Goal: Task Accomplishment & Management: Manage account settings

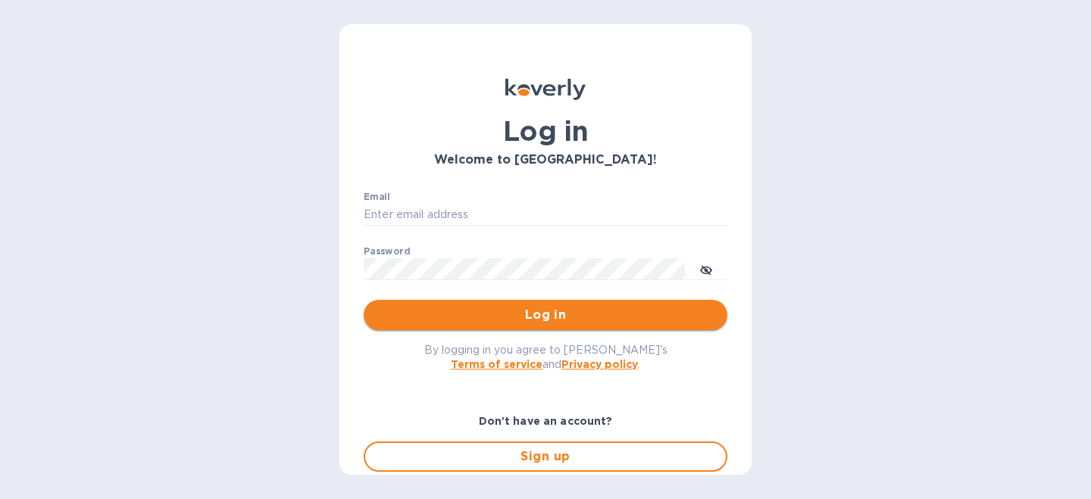
type input "[PERSON_NAME][EMAIL_ADDRESS][DOMAIN_NAME]"
click at [467, 314] on span "Log in" at bounding box center [545, 315] width 339 height 18
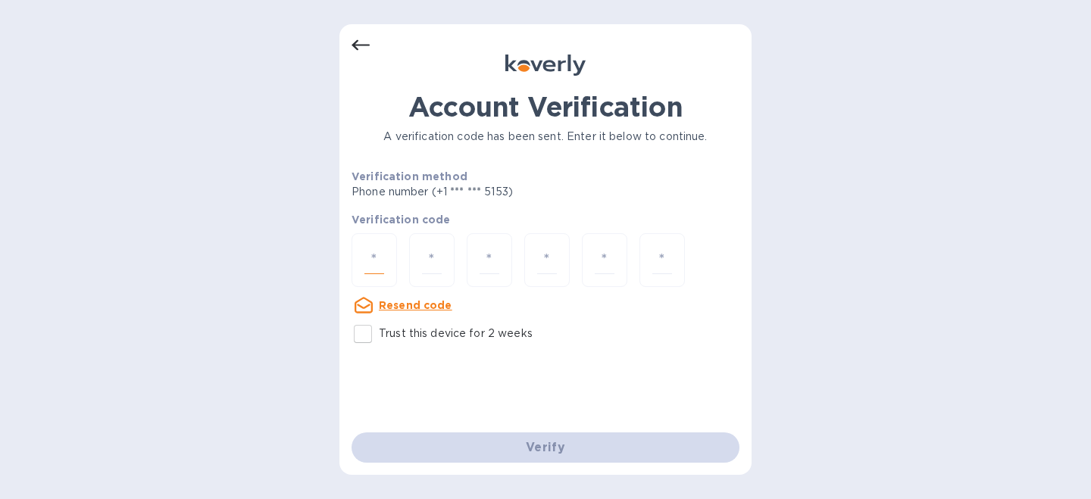
click at [380, 261] on input "number" at bounding box center [374, 260] width 20 height 28
type input "8"
type input "7"
type input "9"
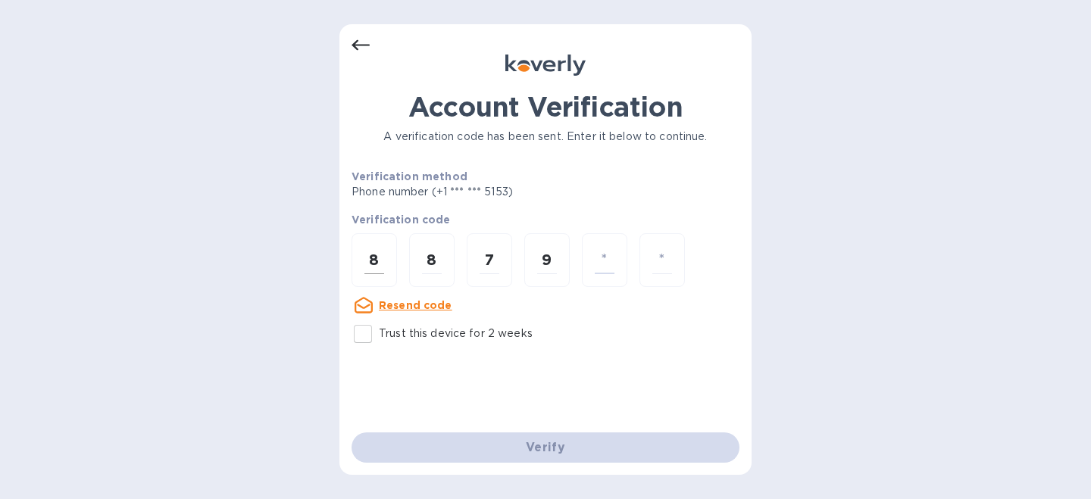
type input "7"
type input "5"
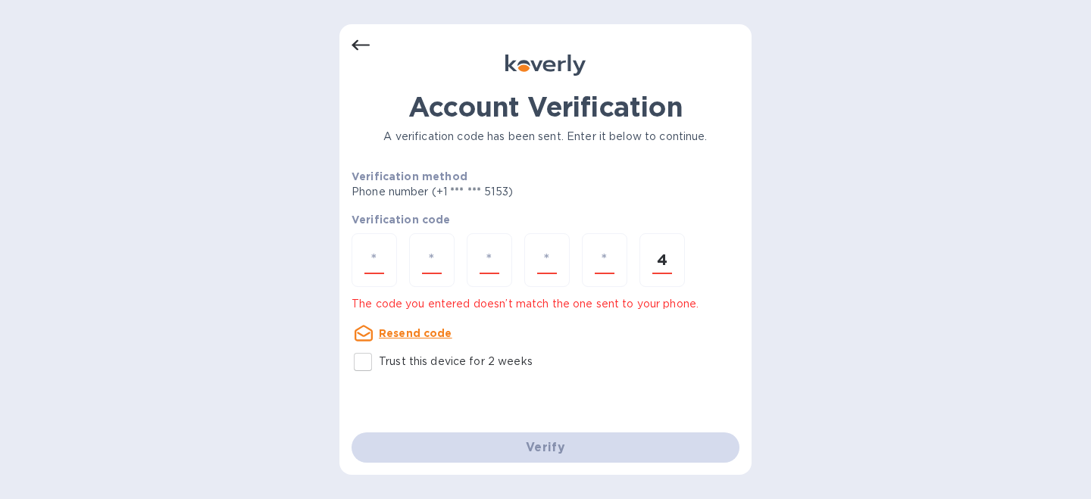
type input "4"
click at [365, 374] on input "Trust this device for 2 weeks" at bounding box center [363, 362] width 32 height 32
checkbox input "true"
click at [526, 480] on div "Account Verification A verification code has been sent. Enter it below to conti…" at bounding box center [545, 249] width 1091 height 499
click at [535, 458] on div "Verify" at bounding box center [545, 448] width 400 height 42
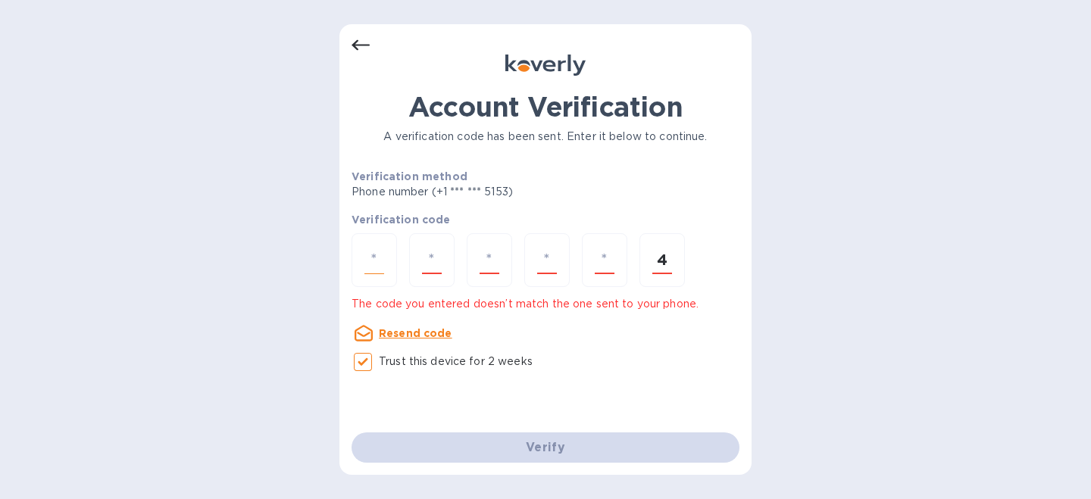
click at [380, 262] on input "number" at bounding box center [374, 260] width 20 height 28
type input "8"
type input "7"
type input "9"
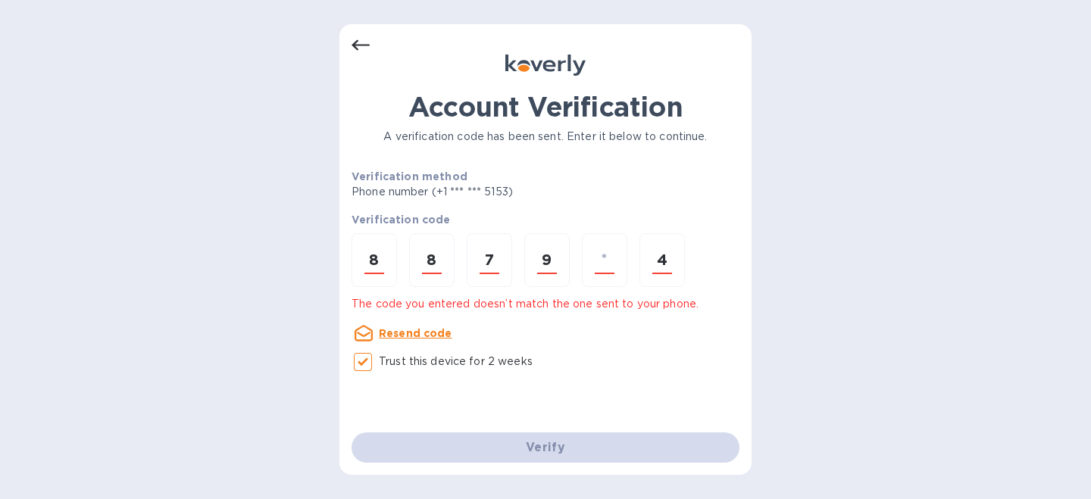
type input "7"
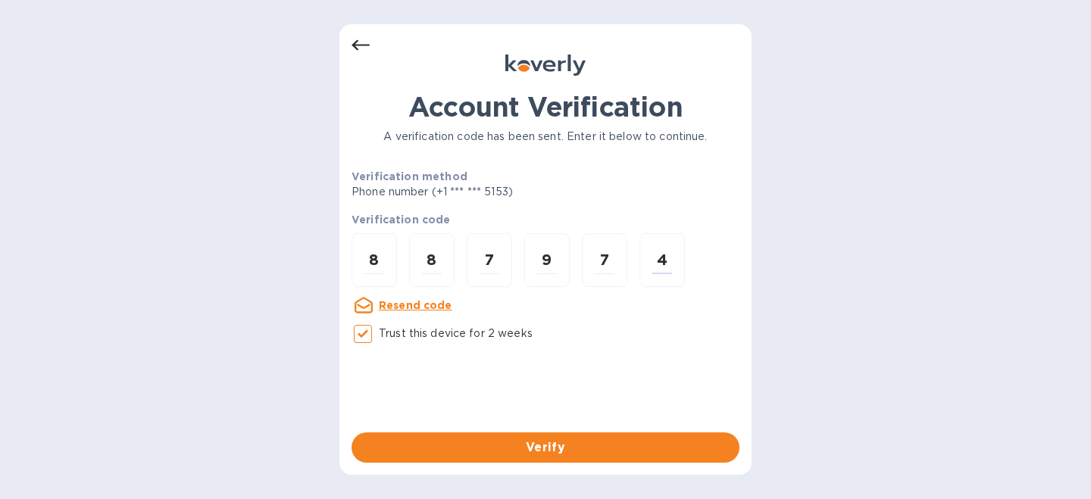
type input "4"
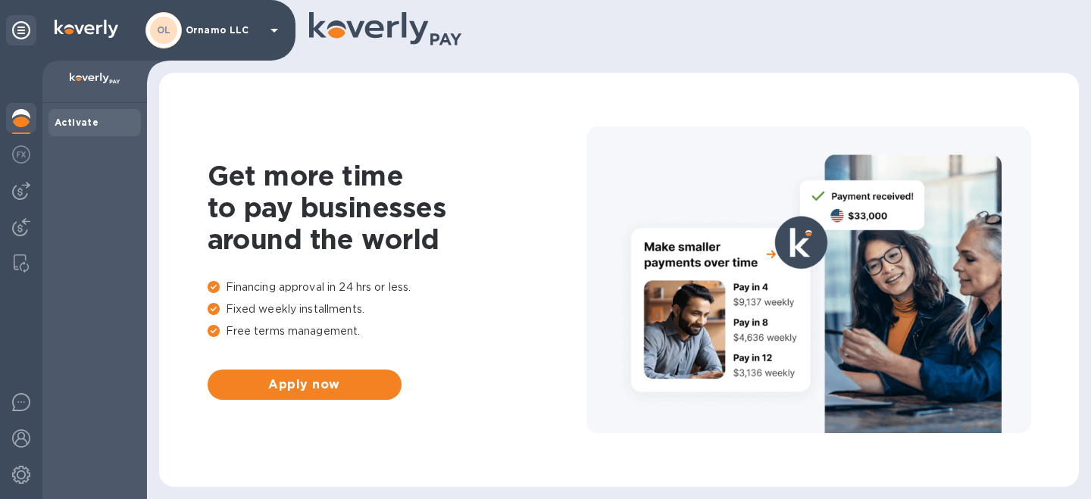
click at [236, 33] on p "Ornamo LLC" at bounding box center [224, 30] width 76 height 11
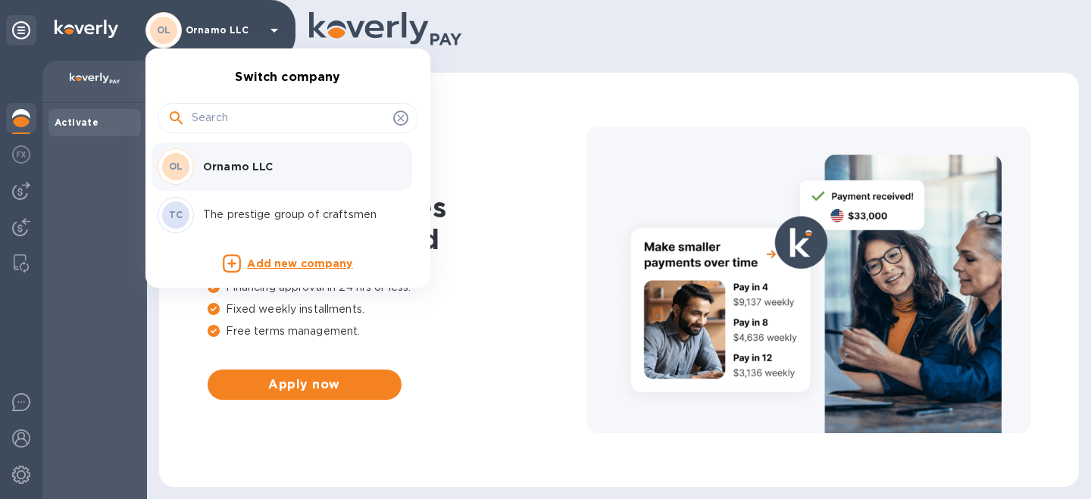
click at [224, 216] on p "The prestige group of craftsmen" at bounding box center [298, 215] width 191 height 16
